Goal: Transaction & Acquisition: Purchase product/service

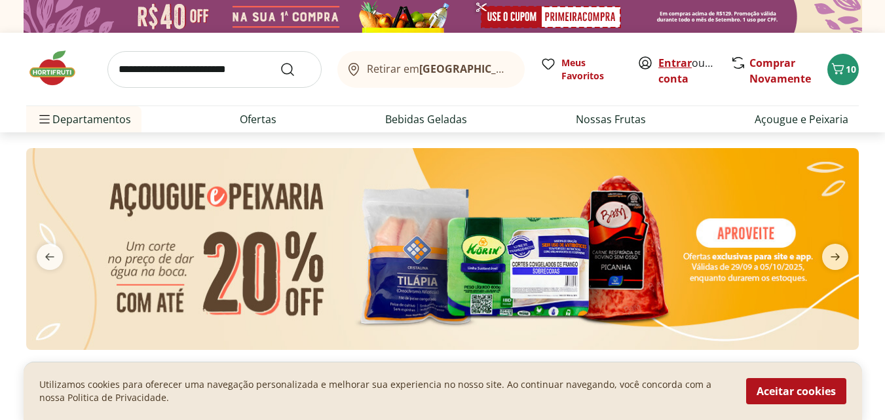
click at [681, 60] on link "Entrar" at bounding box center [674, 63] width 33 height 14
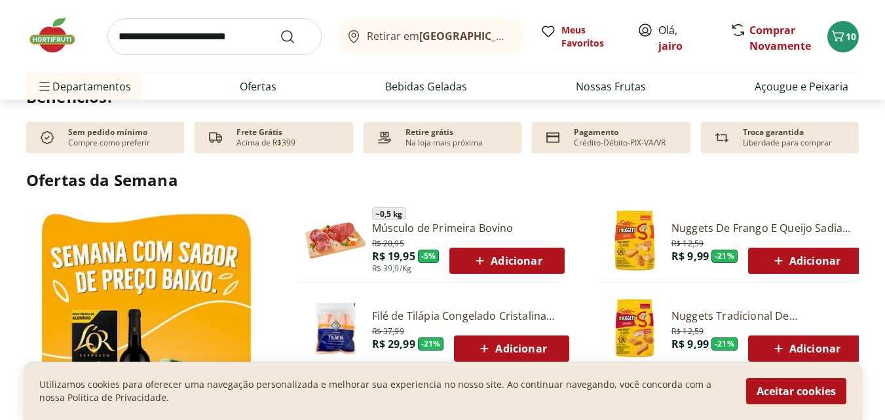
scroll to position [393, 0]
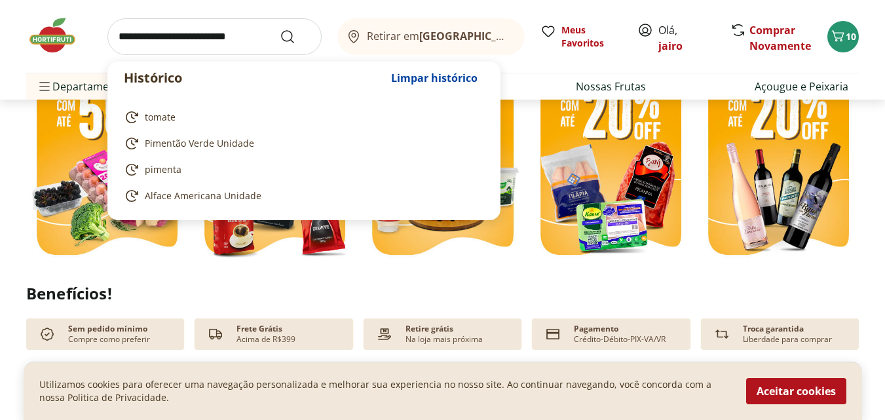
click at [170, 43] on input "search" at bounding box center [214, 36] width 214 height 37
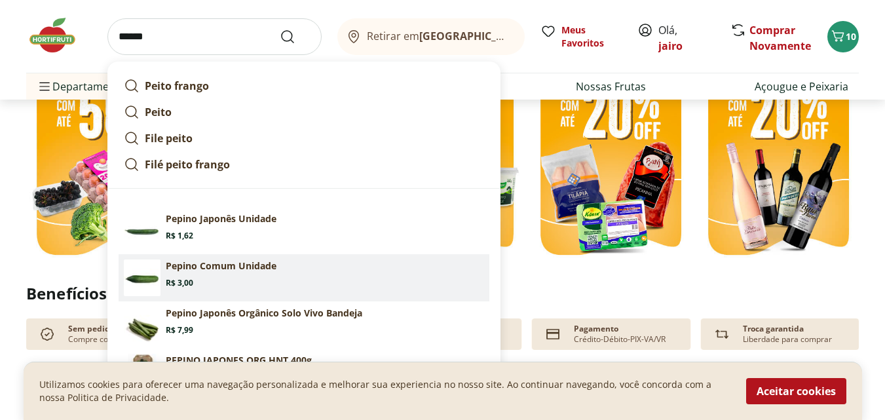
click at [219, 277] on section "Pepino Comum Unidade Price: R$ 3,00" at bounding box center [325, 273] width 318 height 29
type input "**********"
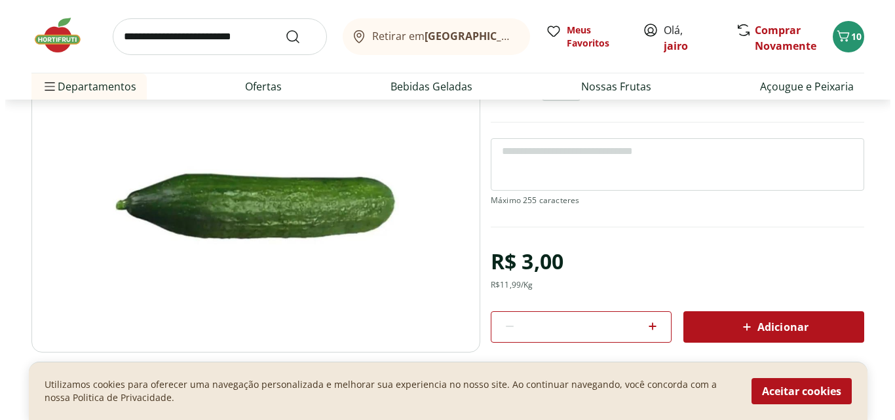
scroll to position [197, 0]
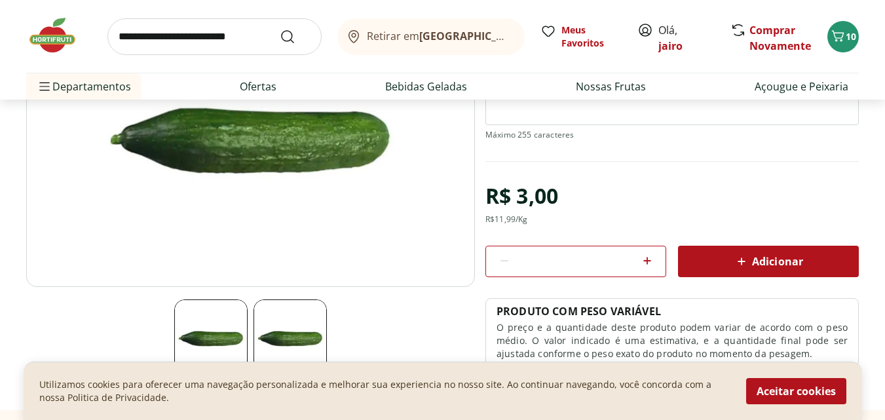
click at [651, 256] on icon at bounding box center [647, 261] width 16 height 16
click at [505, 265] on icon at bounding box center [505, 261] width 16 height 16
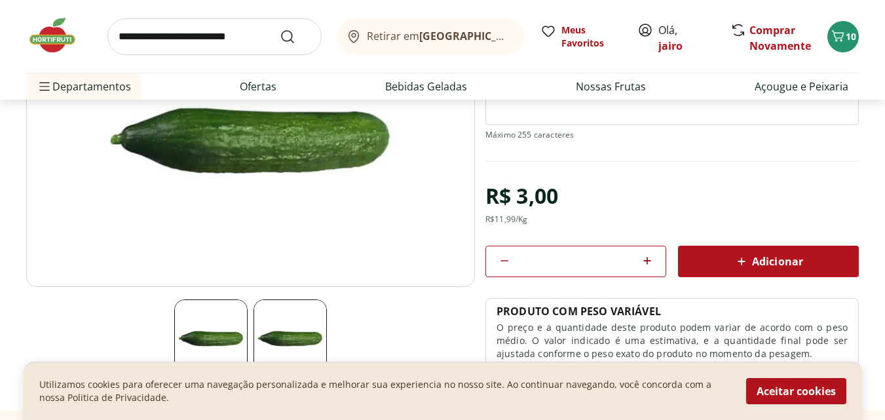
type input "*"
click at [785, 265] on span "Adicionar" at bounding box center [768, 262] width 69 height 16
click at [836, 32] on icon "Carrinho" at bounding box center [838, 36] width 16 height 16
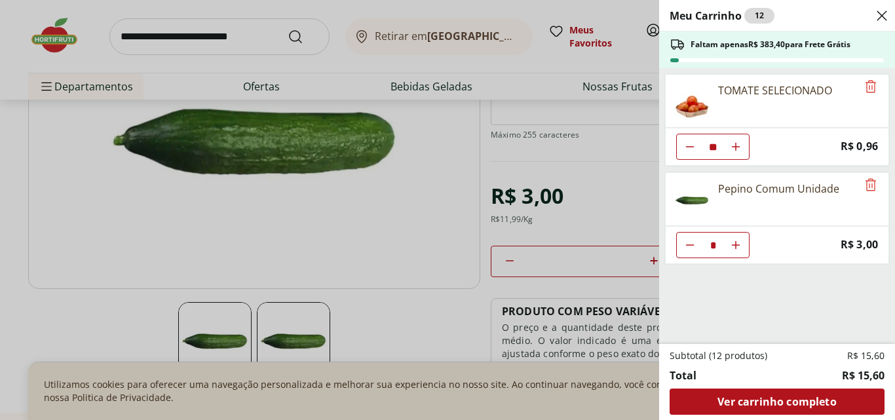
click at [682, 145] on button "Diminuir Quantidade" at bounding box center [690, 147] width 26 height 26
type input "*"
click at [863, 84] on icon "Remove" at bounding box center [871, 87] width 16 height 16
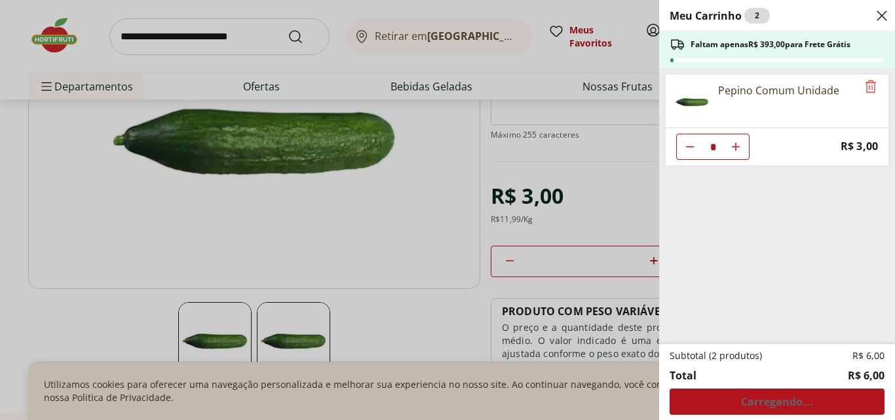
click at [738, 144] on icon "Aumentar Quantidade" at bounding box center [735, 147] width 10 height 10
type input "*"
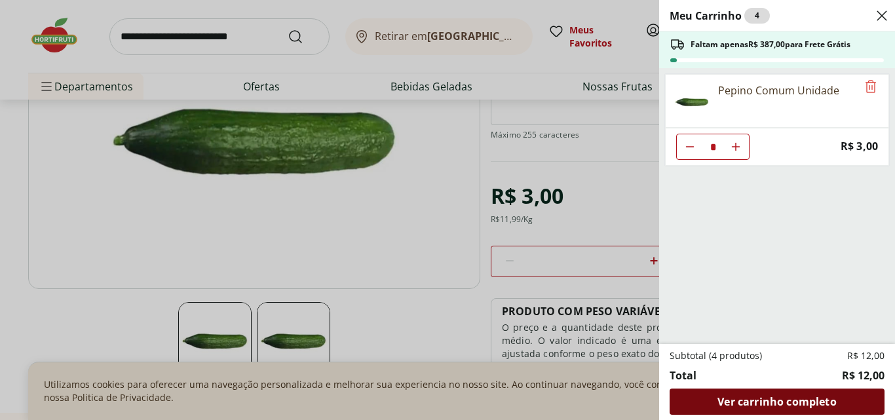
click at [742, 397] on span "Ver carrinho completo" at bounding box center [776, 401] width 119 height 10
